Goal: Information Seeking & Learning: Learn about a topic

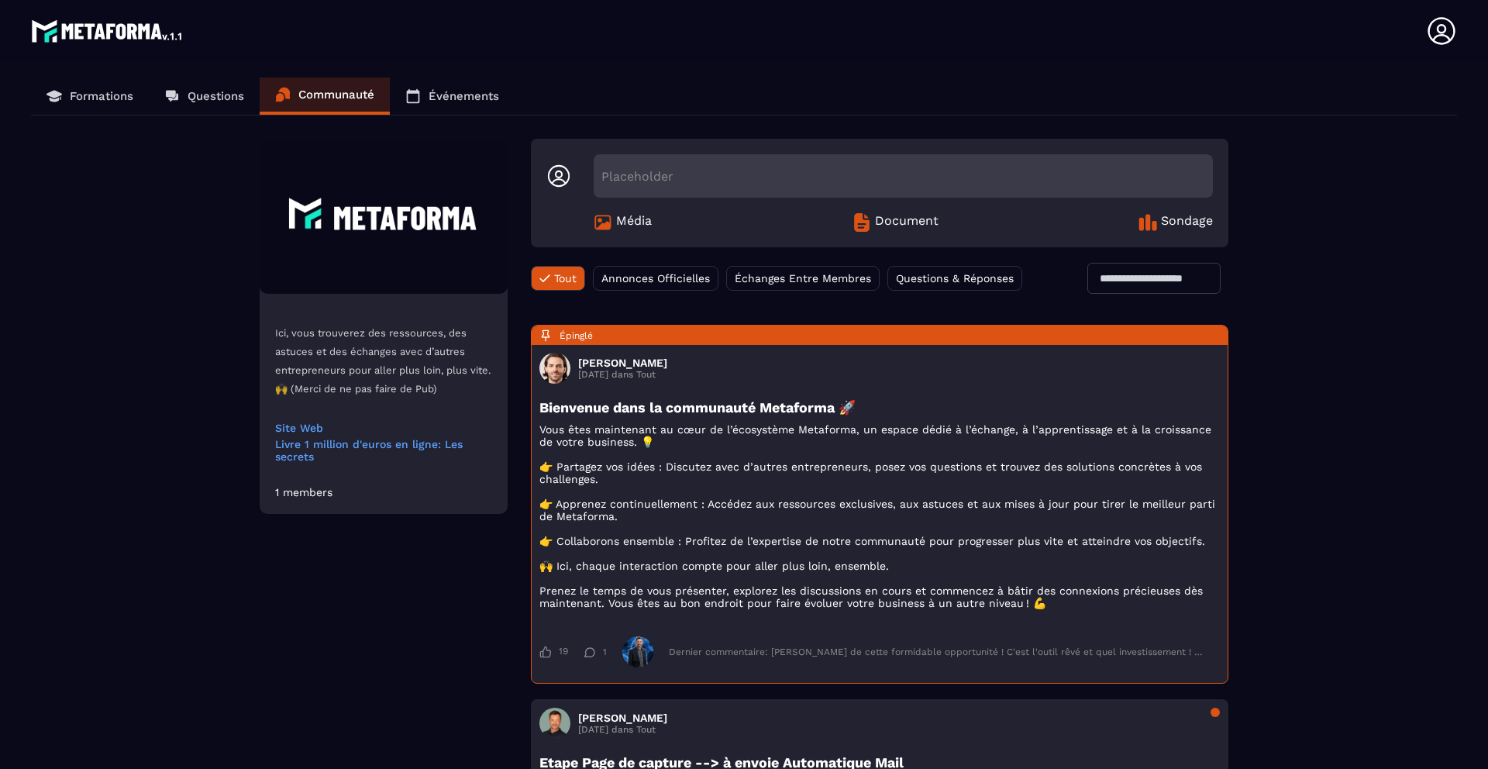
click at [832, 277] on span "Échanges Entre Membres" at bounding box center [803, 278] width 136 height 12
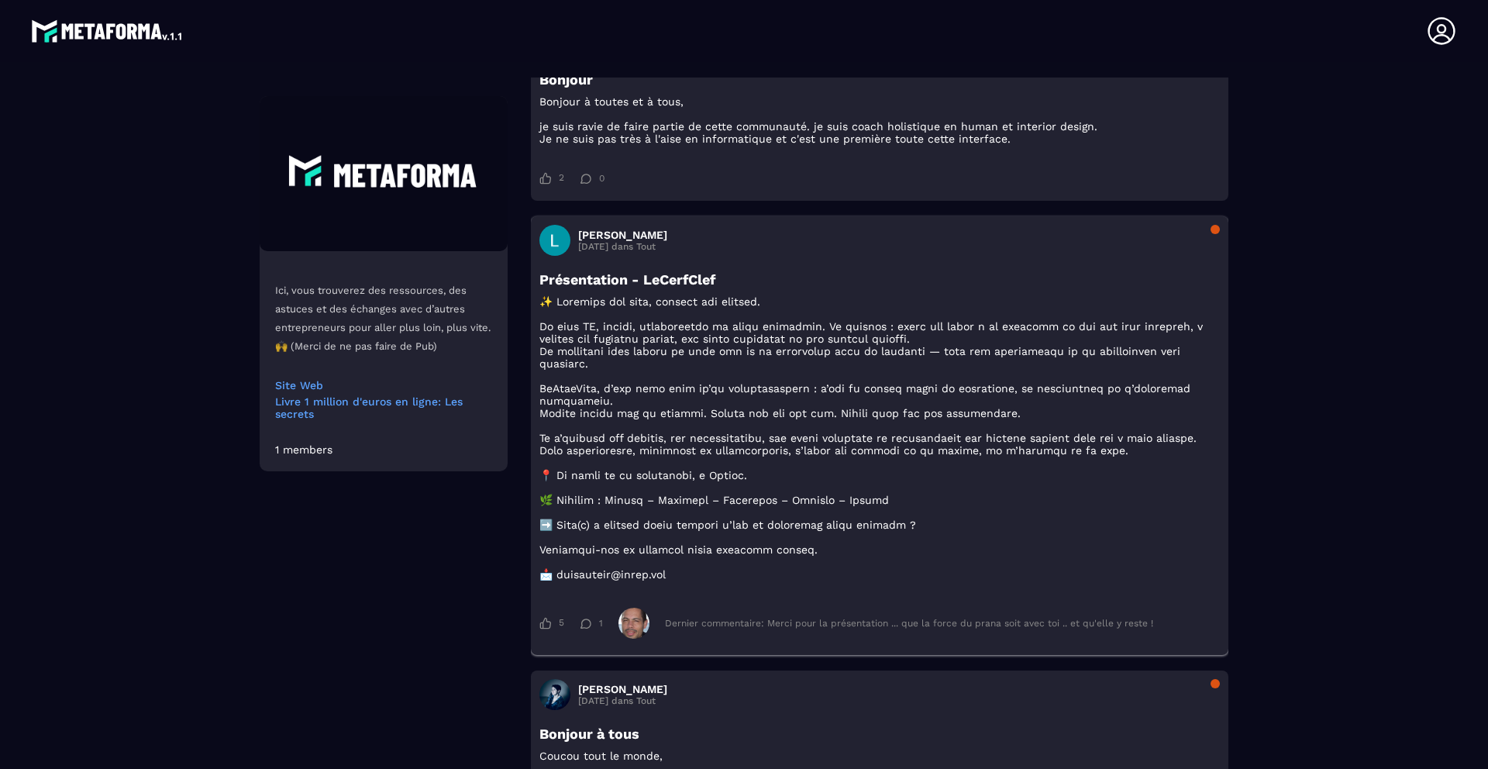
scroll to position [1387, 0]
click at [667, 40] on h3 "[PERSON_NAME]" at bounding box center [622, 34] width 89 height 12
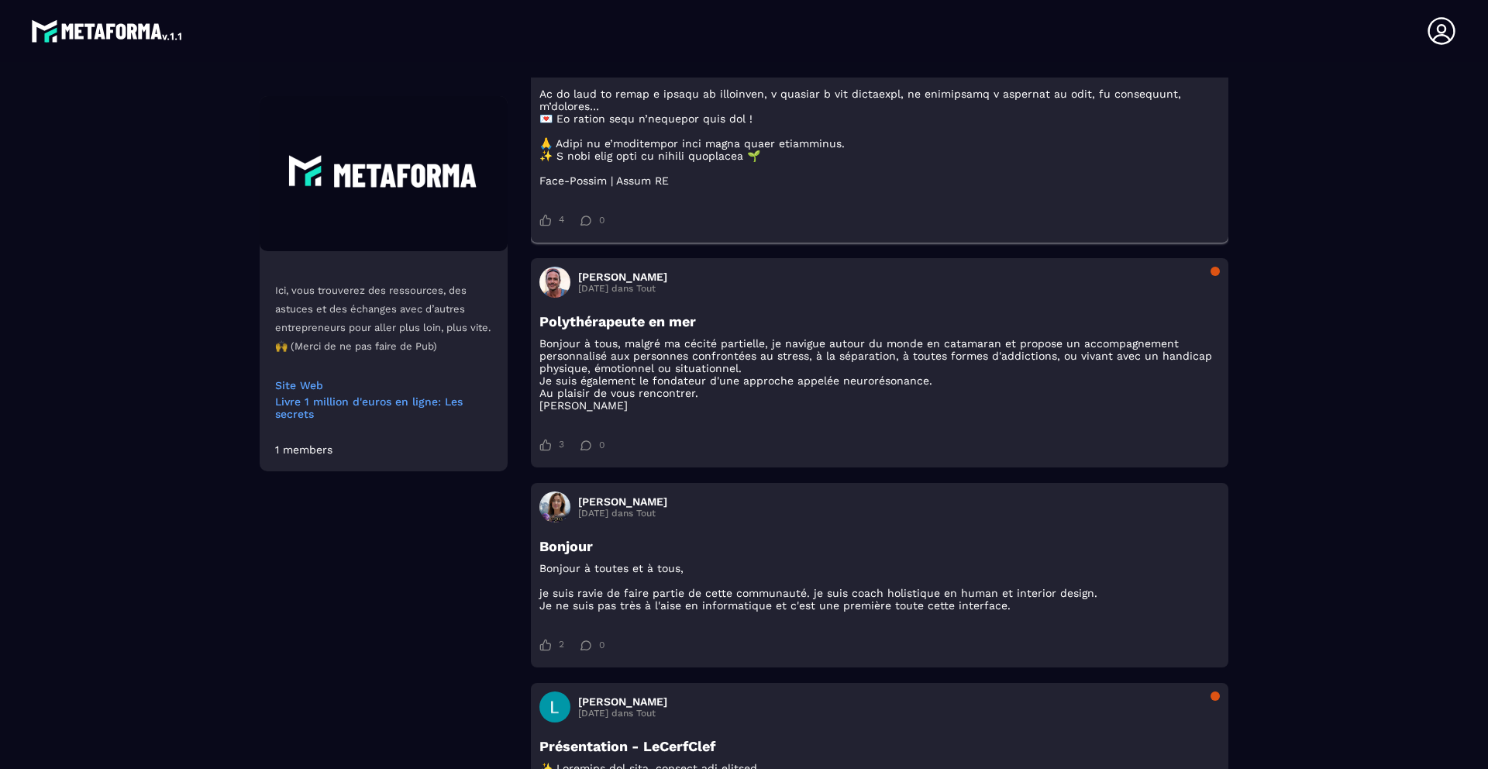
scroll to position [969, 0]
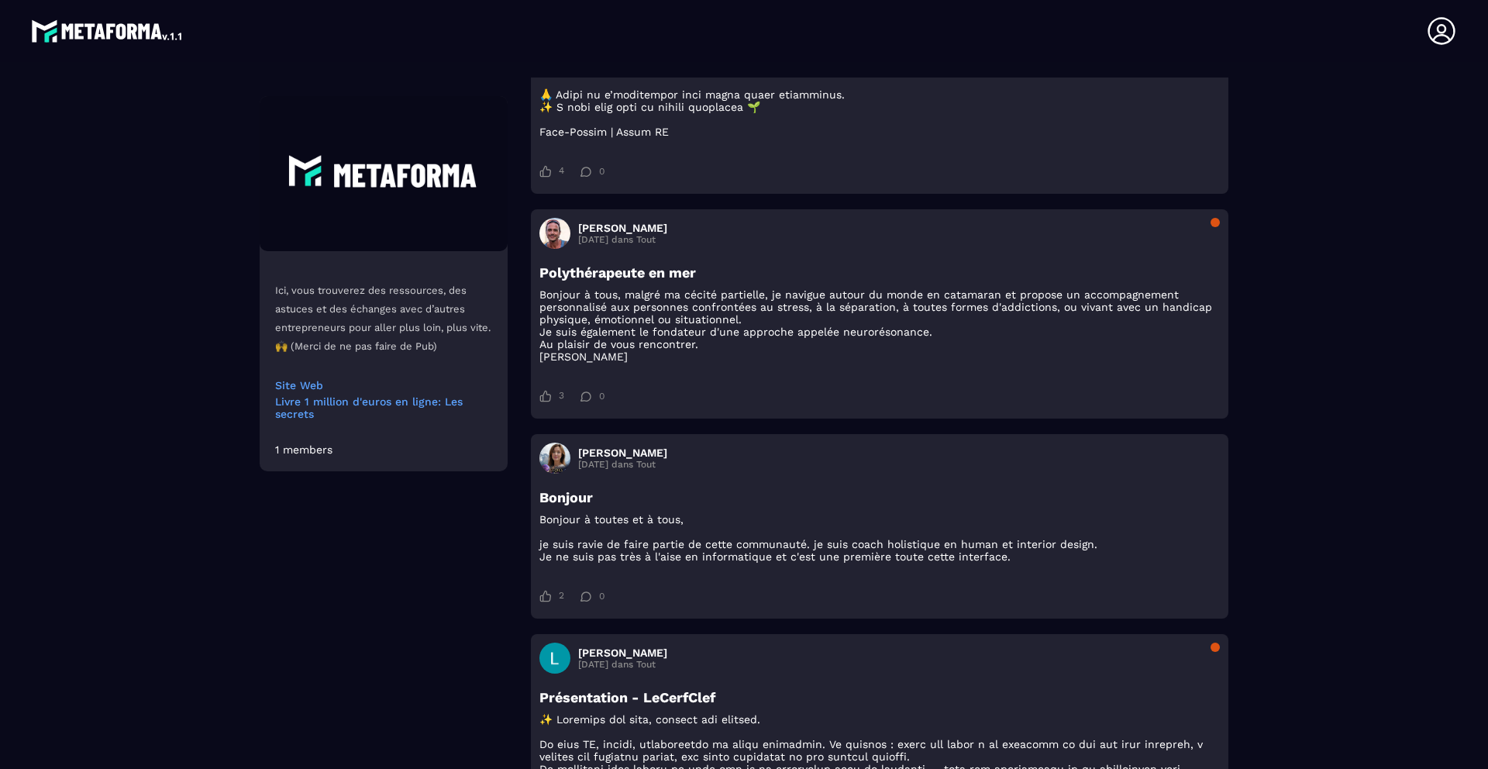
click at [1435, 34] on icon at bounding box center [1441, 30] width 31 height 31
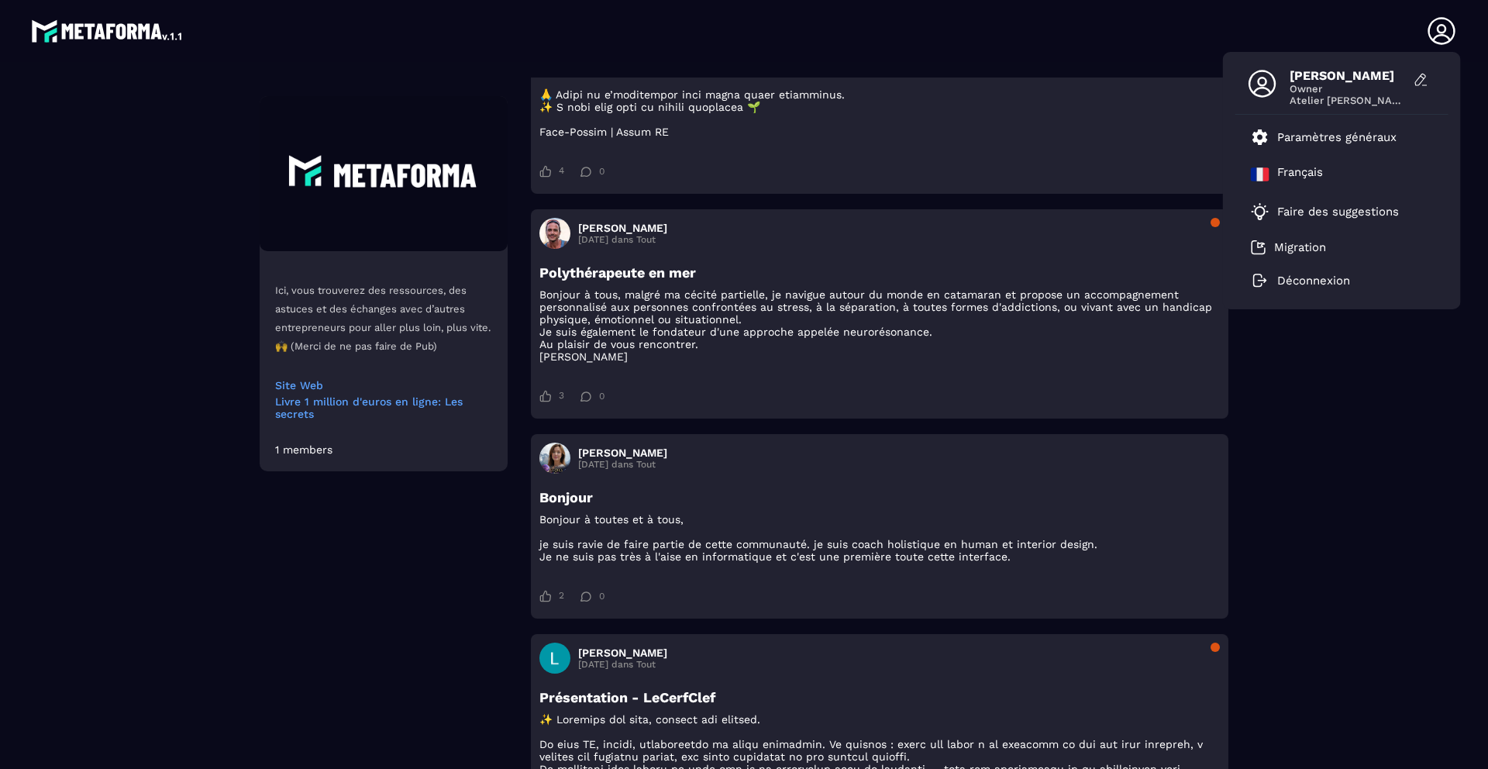
click at [1300, 378] on div "Ici, vous trouverez des ressources, des astuces et des échanges avec d’autres e…" at bounding box center [744, 706] width 1426 height 3072
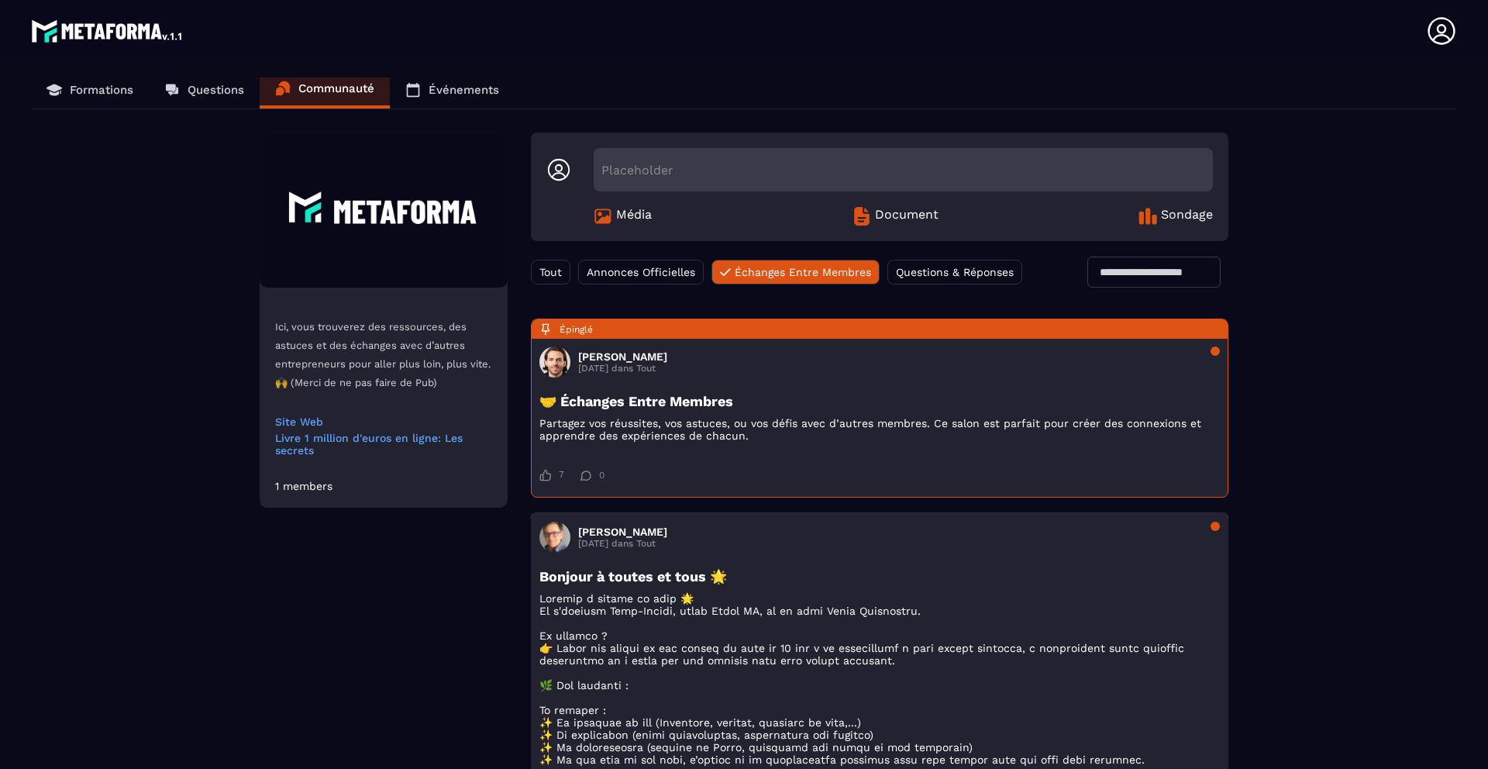
scroll to position [0, 0]
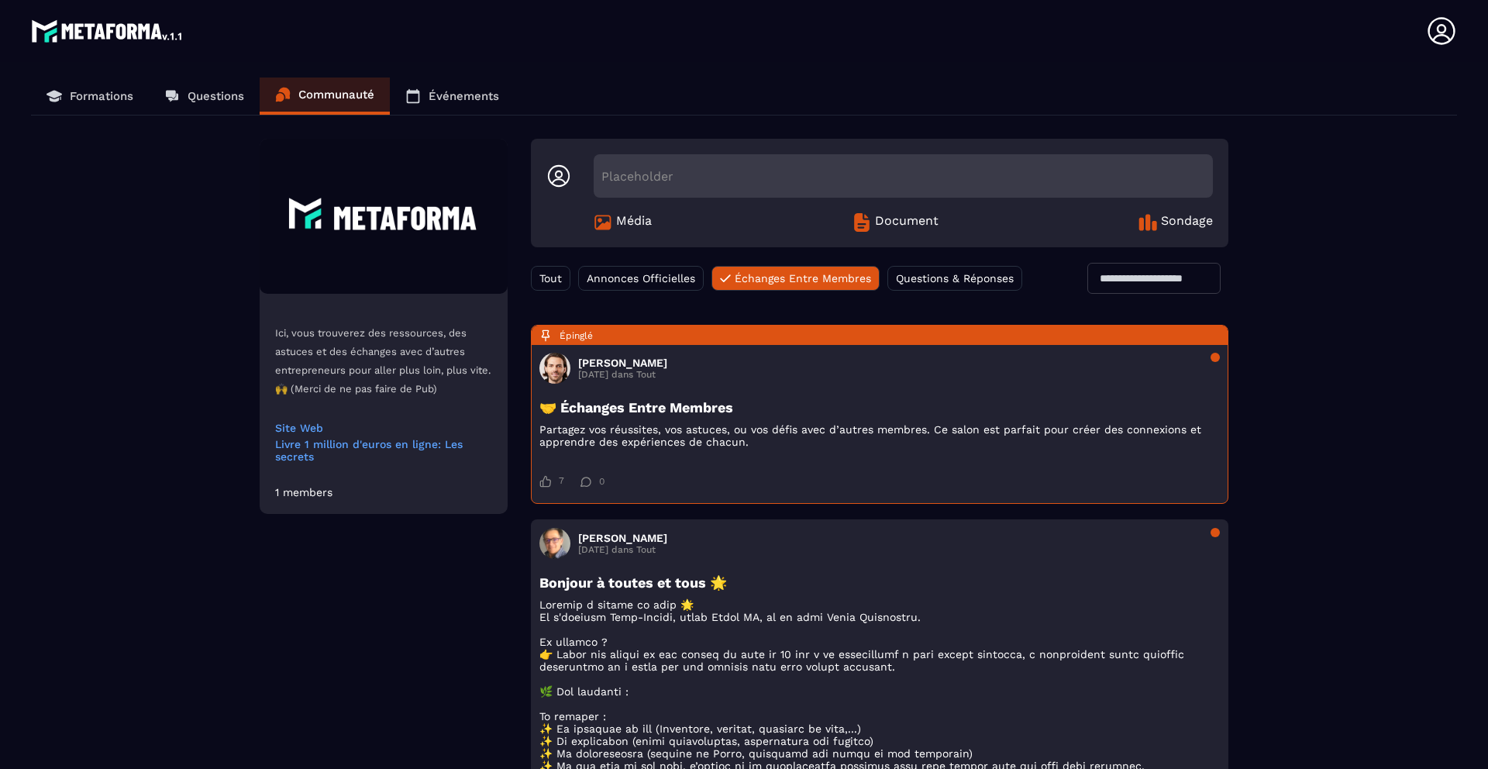
click at [208, 100] on p "Questions" at bounding box center [216, 96] width 57 height 14
click at [201, 95] on p "Questions" at bounding box center [216, 96] width 57 height 14
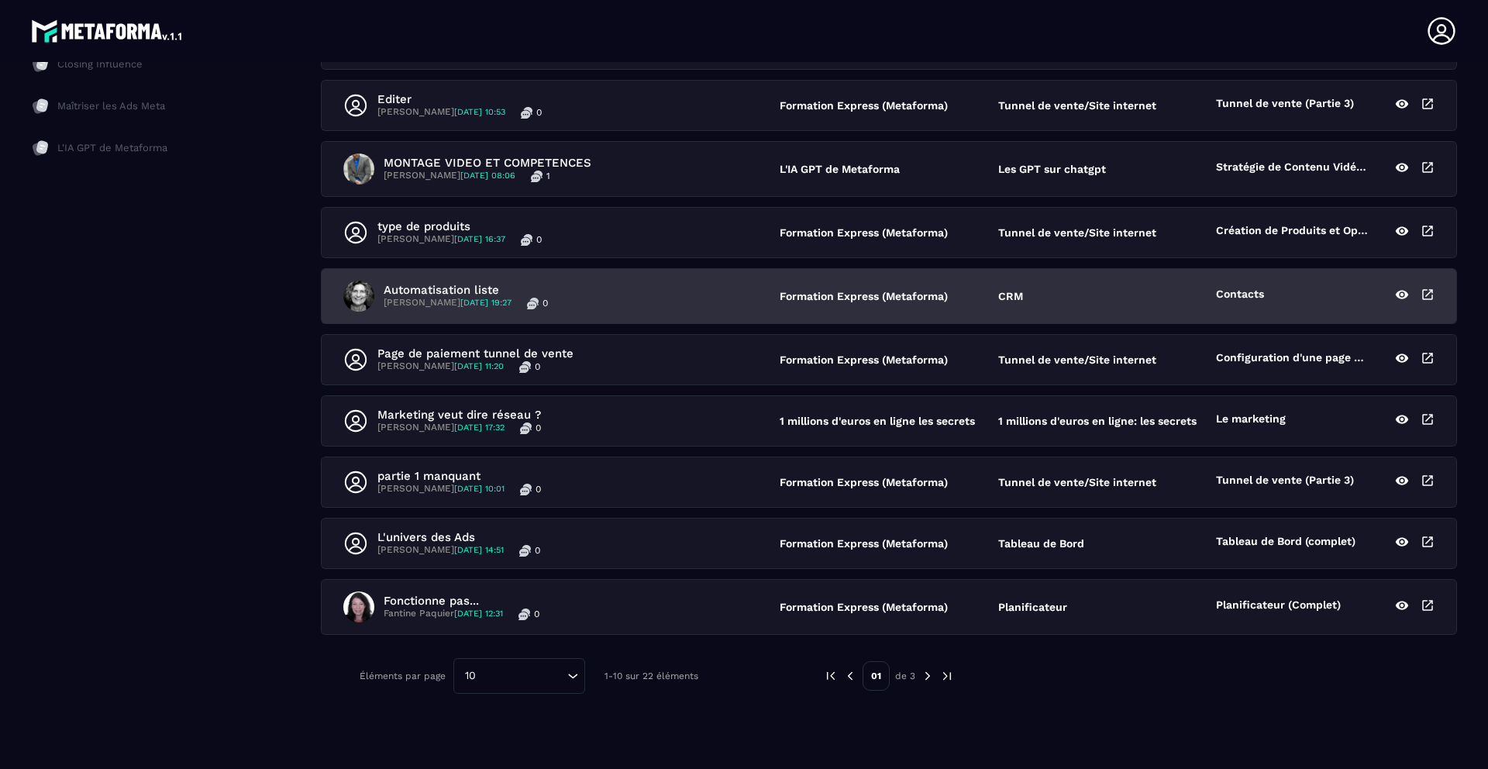
scroll to position [313, 0]
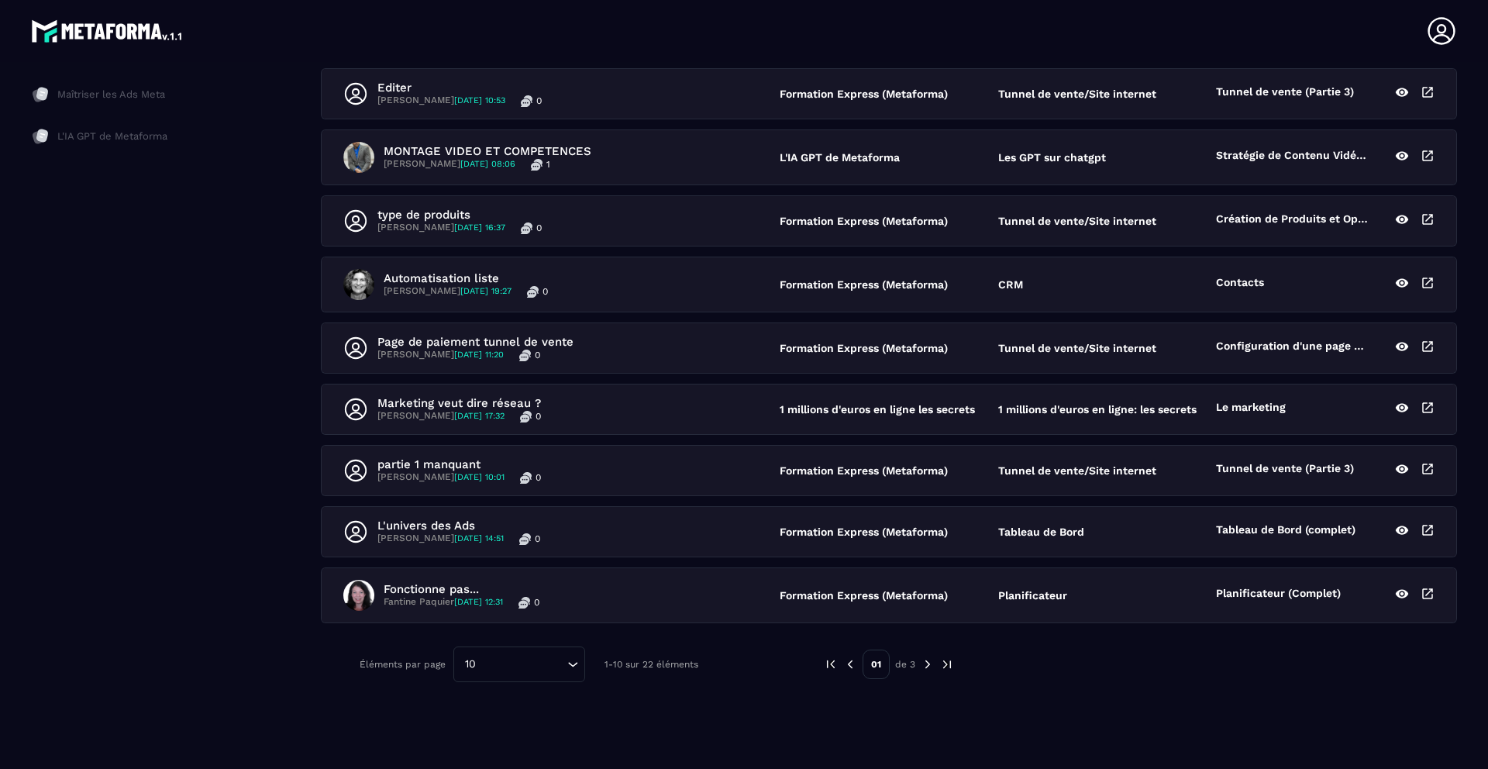
click at [924, 664] on img at bounding box center [928, 664] width 14 height 14
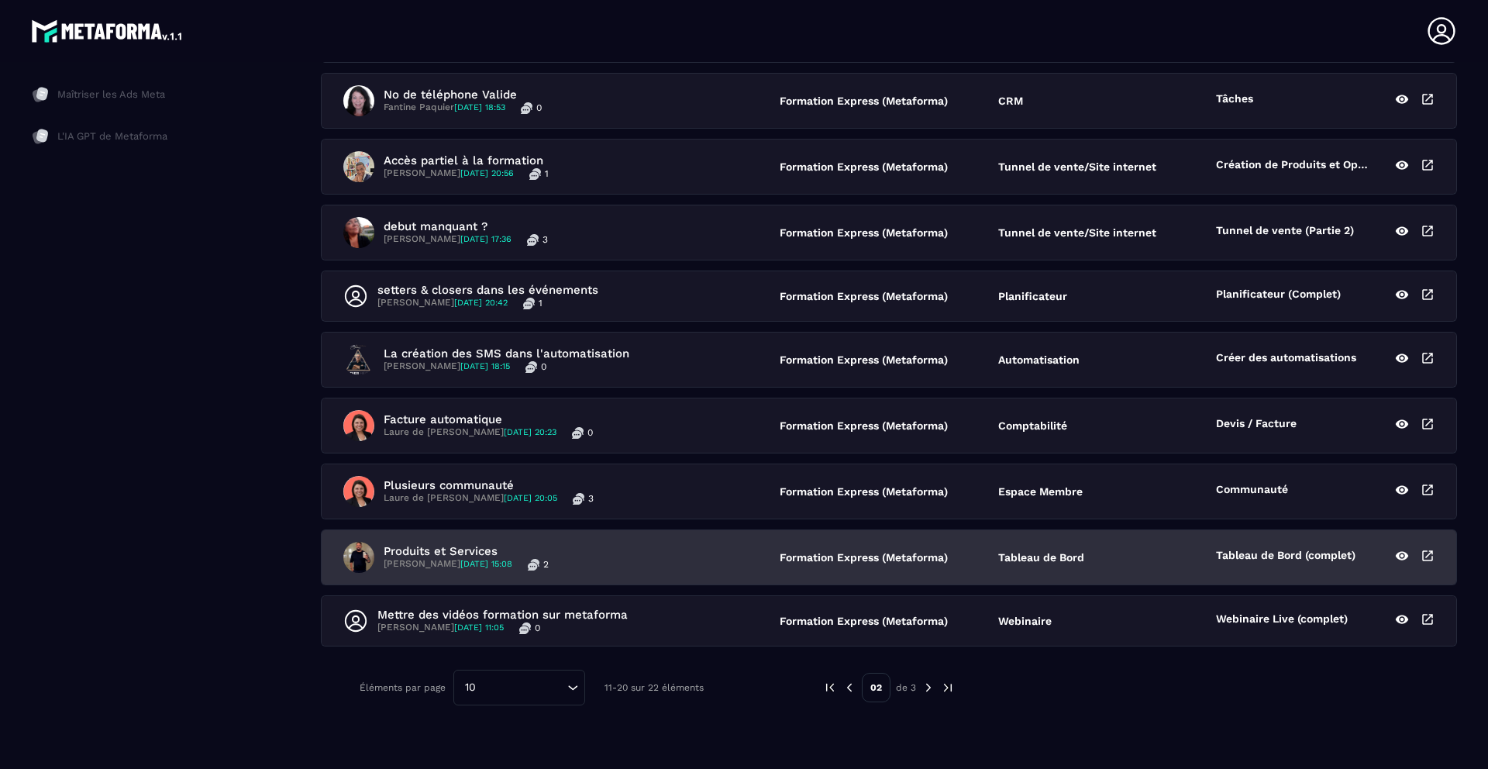
click at [458, 556] on p "Produits et Services" at bounding box center [466, 551] width 165 height 14
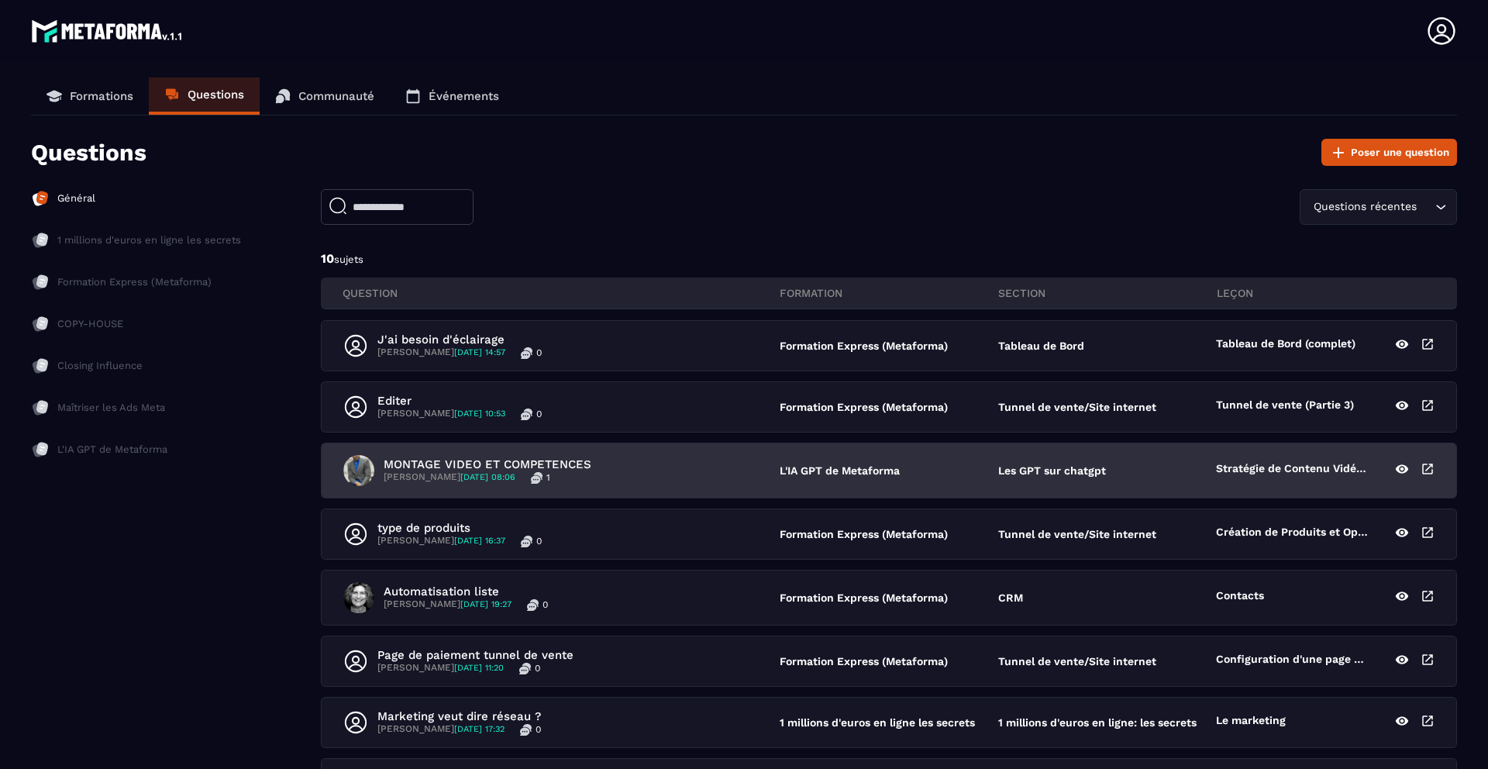
click at [421, 471] on p "[PERSON_NAME] [DATE] 08:06" at bounding box center [450, 477] width 132 height 12
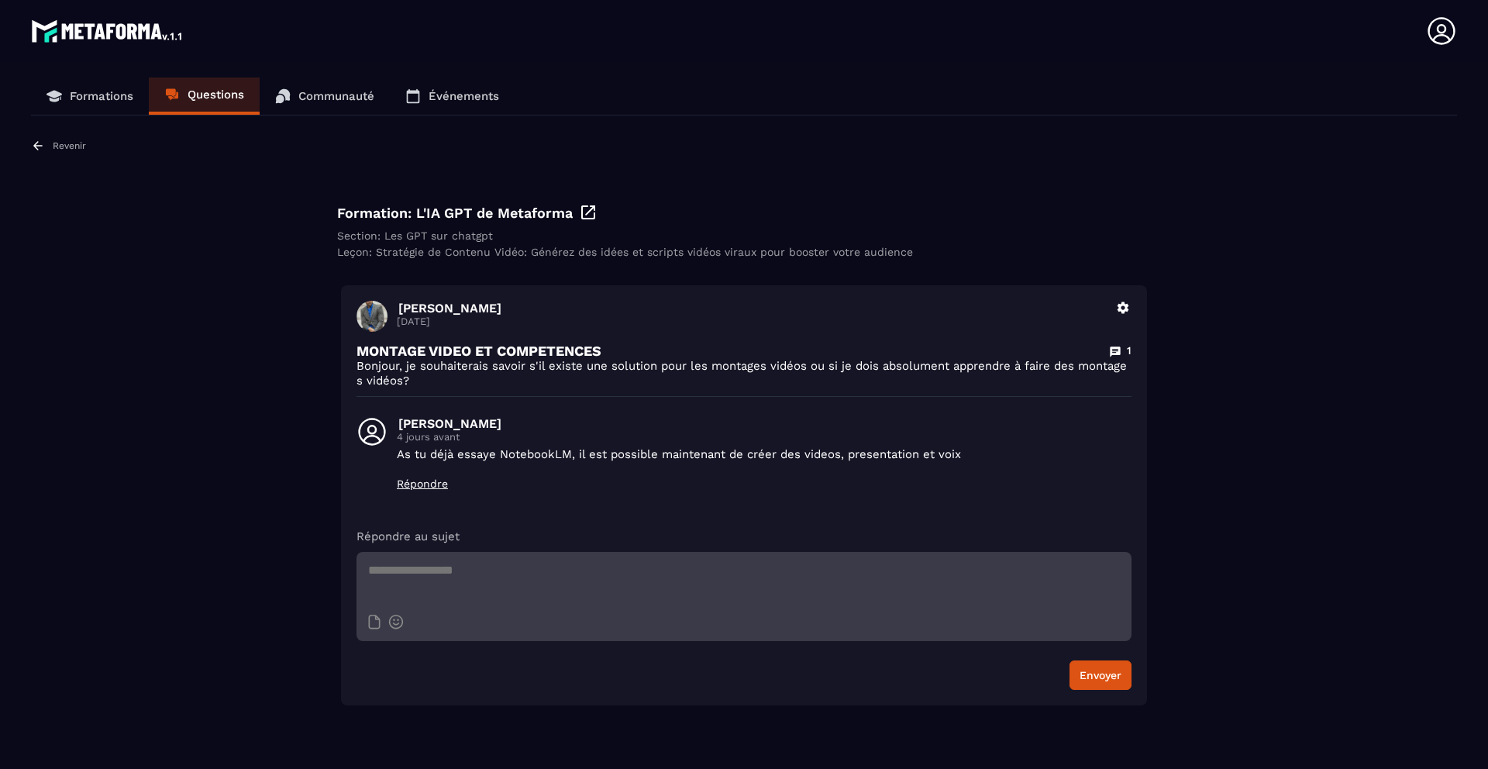
click at [111, 98] on p "Formations" at bounding box center [102, 96] width 64 height 14
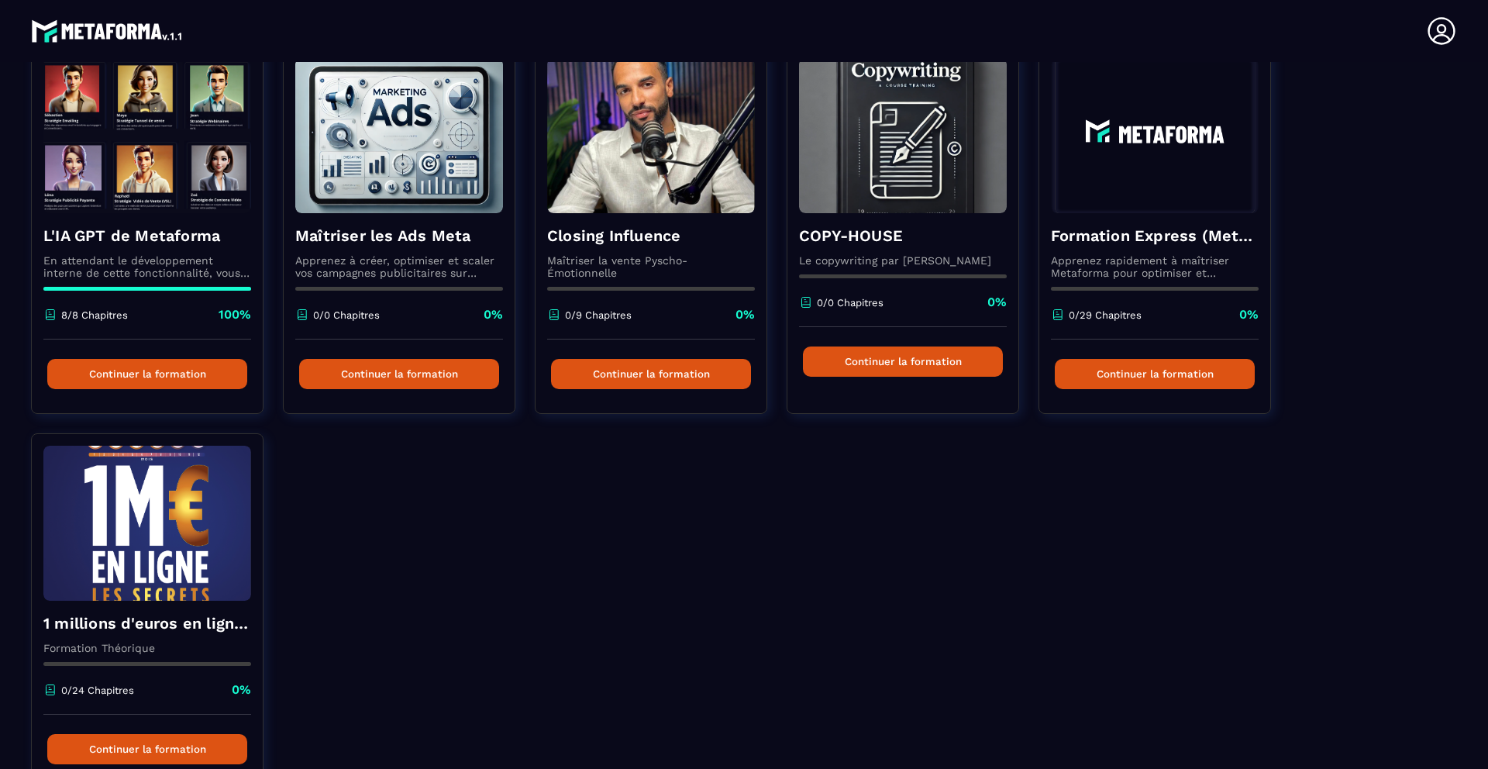
scroll to position [129, 0]
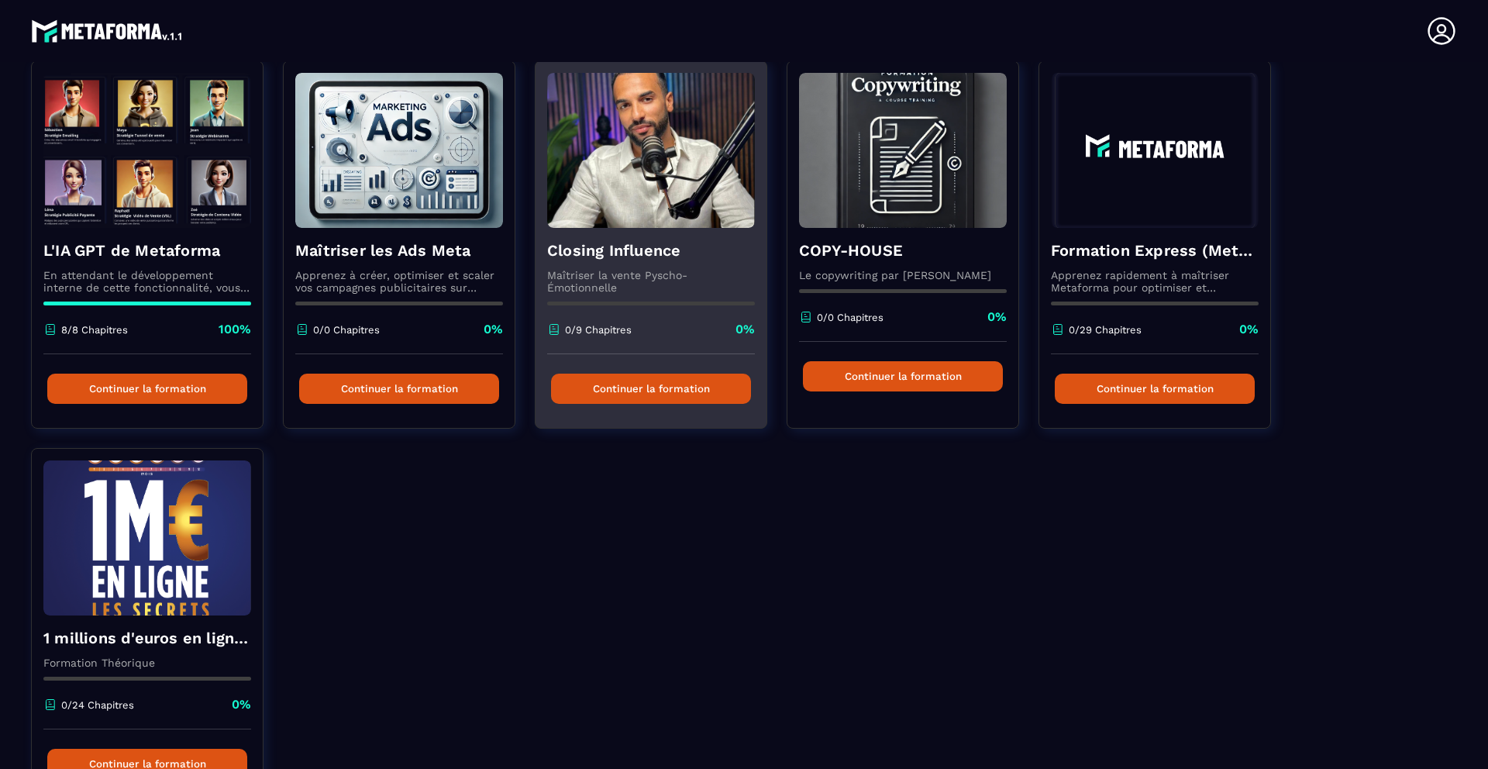
click at [633, 387] on button "Continuer la formation" at bounding box center [651, 389] width 200 height 30
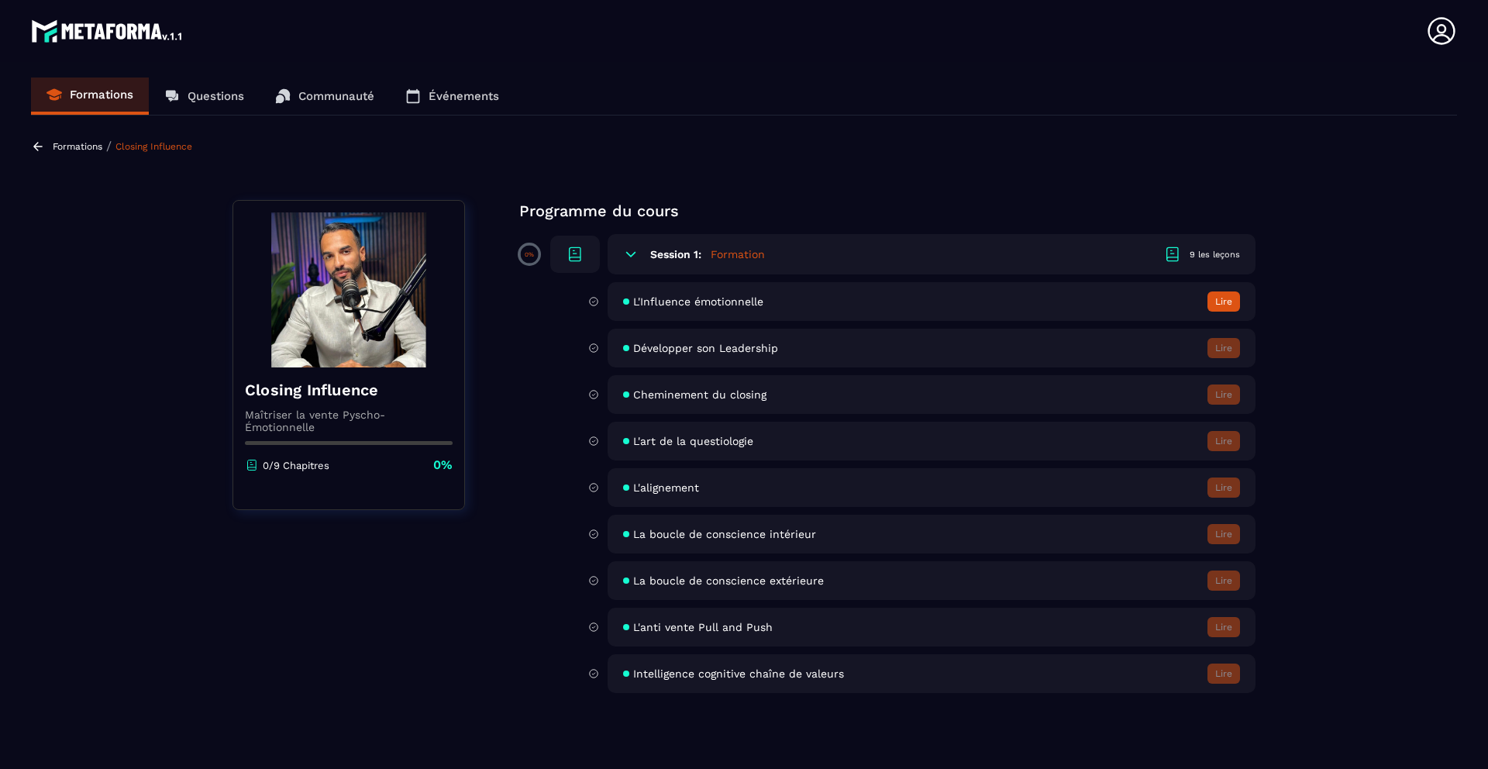
click at [675, 305] on span "L'Influence émotionnelle" at bounding box center [698, 301] width 130 height 12
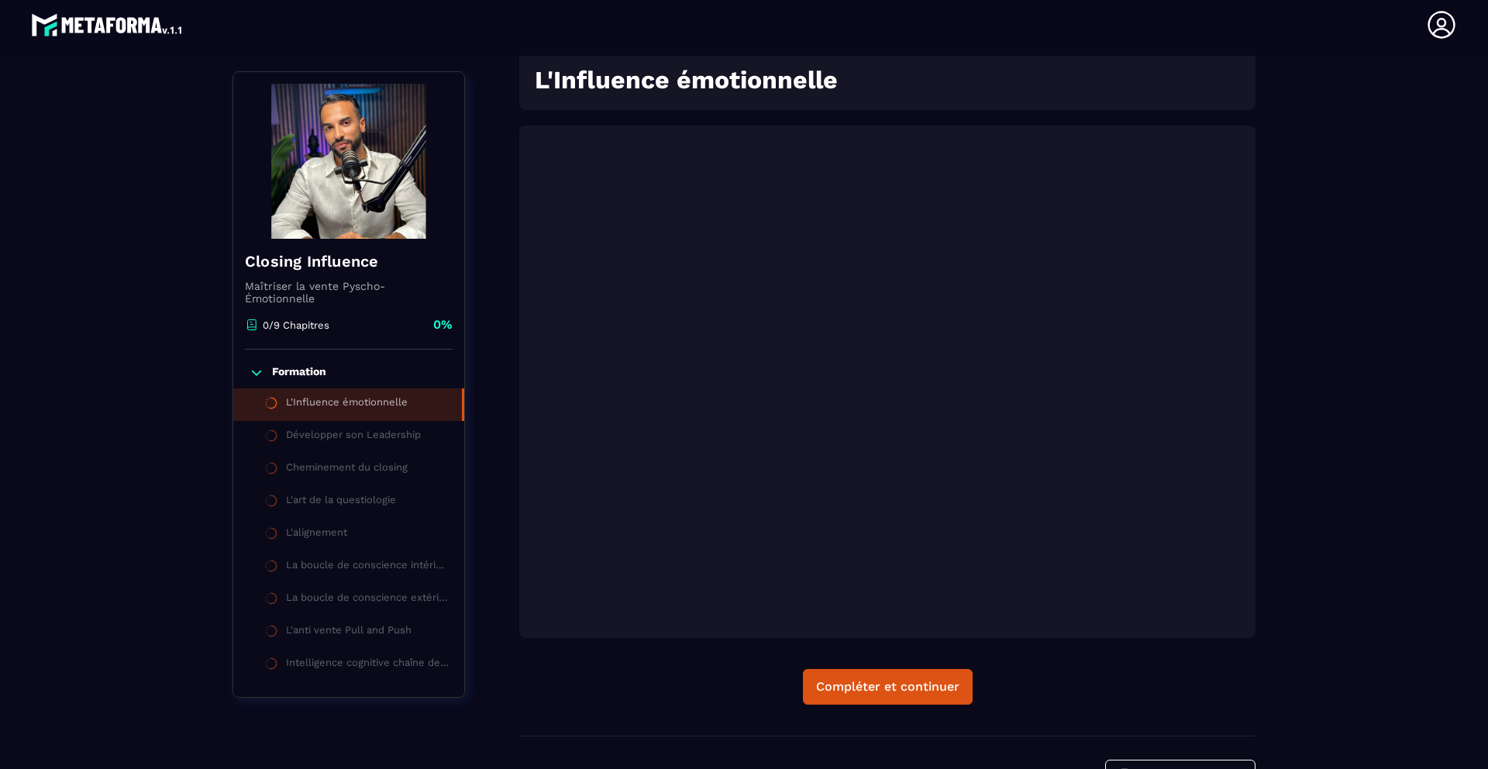
scroll to position [195, 0]
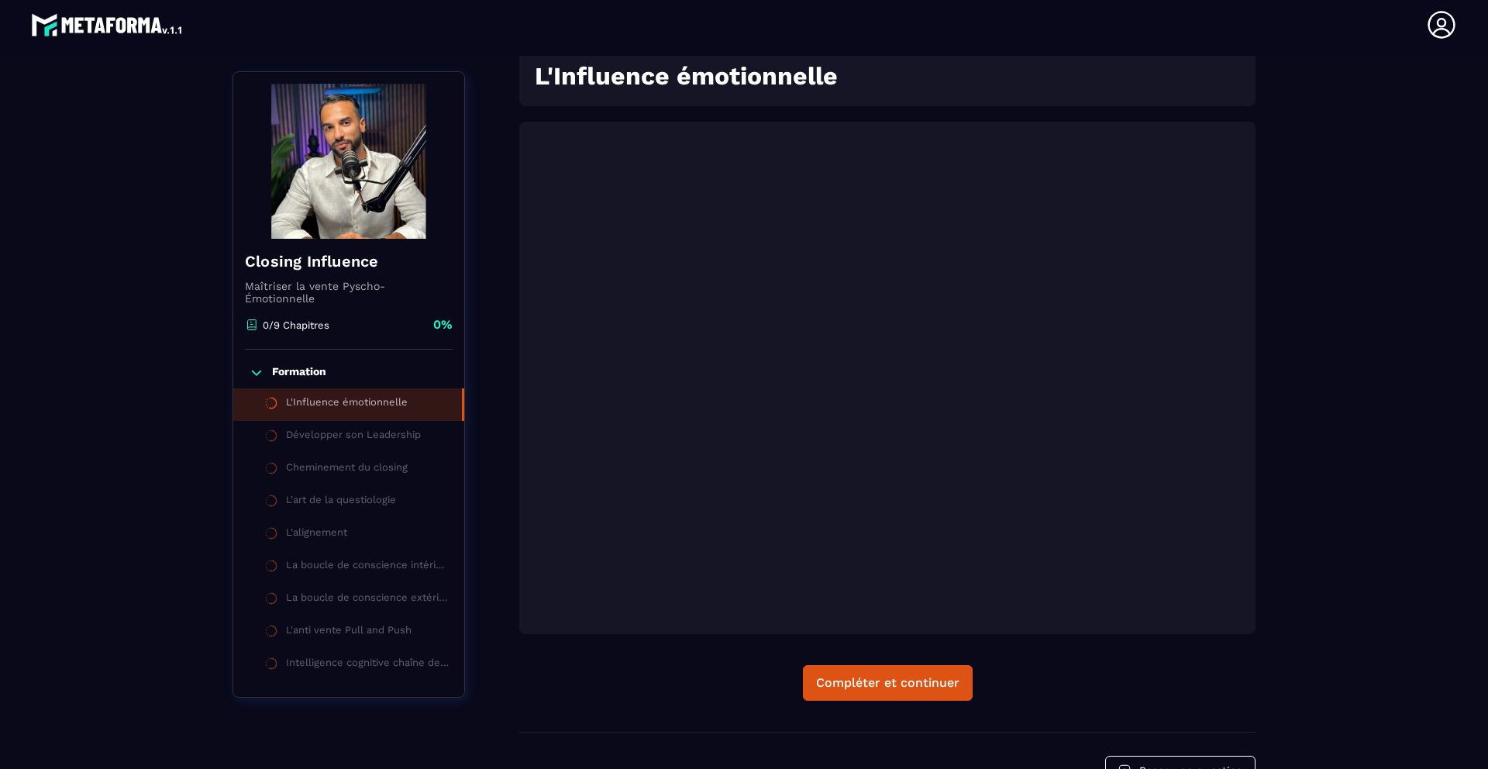
click at [642, 683] on div "Compléter et continuer" at bounding box center [887, 683] width 736 height 36
